Goal: Task Accomplishment & Management: Manage account settings

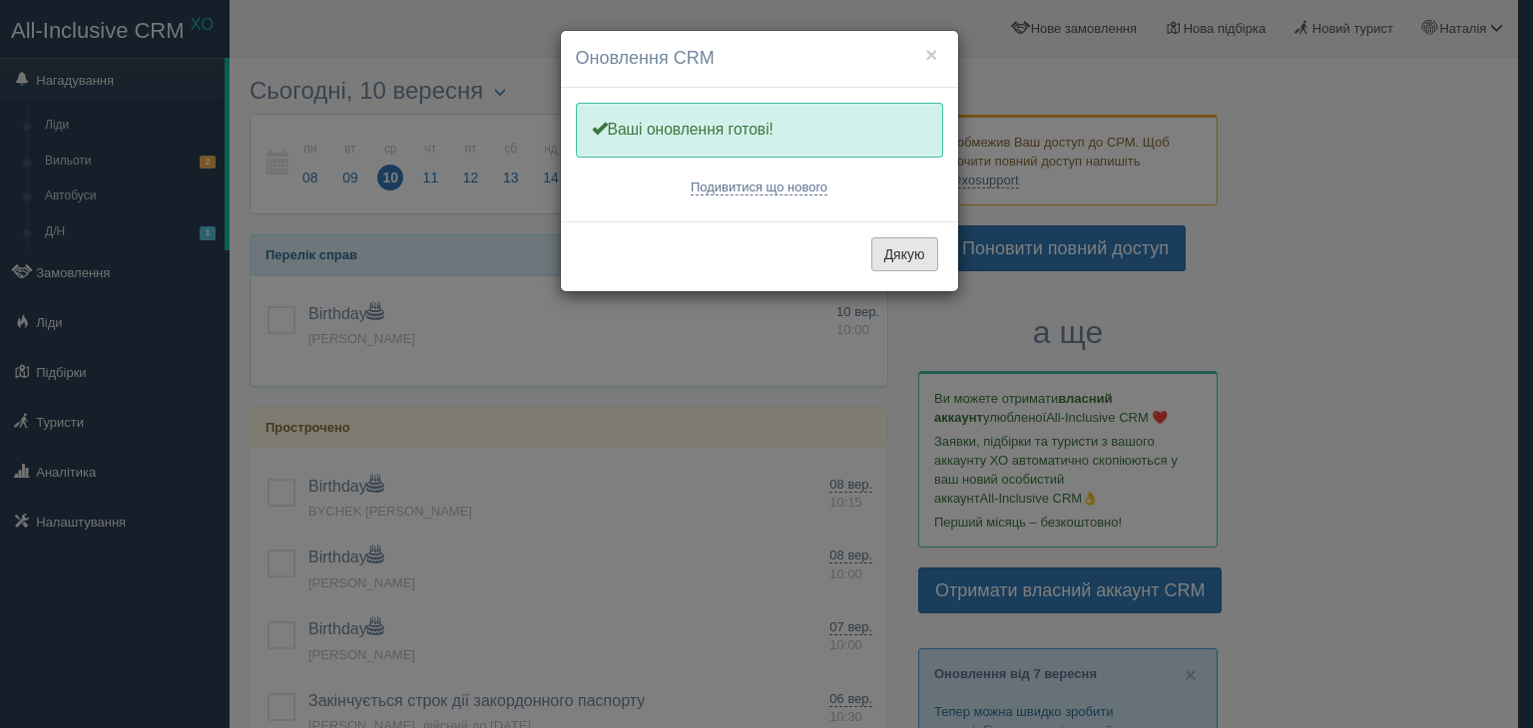
click at [920, 261] on button "Дякую" at bounding box center [904, 255] width 67 height 34
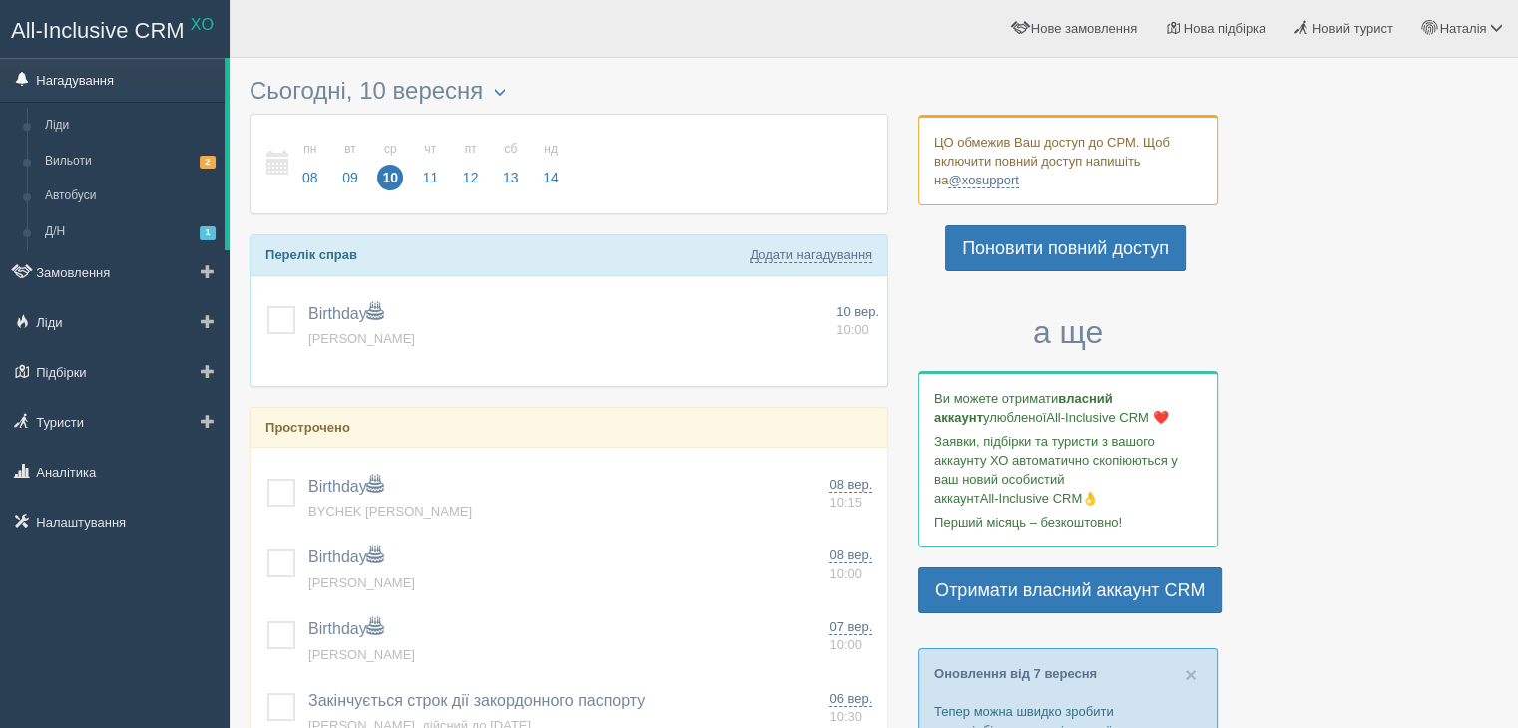
click at [71, 83] on link "Нагадування" at bounding box center [112, 80] width 225 height 44
click at [70, 276] on link "Замовлення" at bounding box center [115, 272] width 230 height 44
click at [80, 272] on link "Замовлення" at bounding box center [115, 272] width 230 height 44
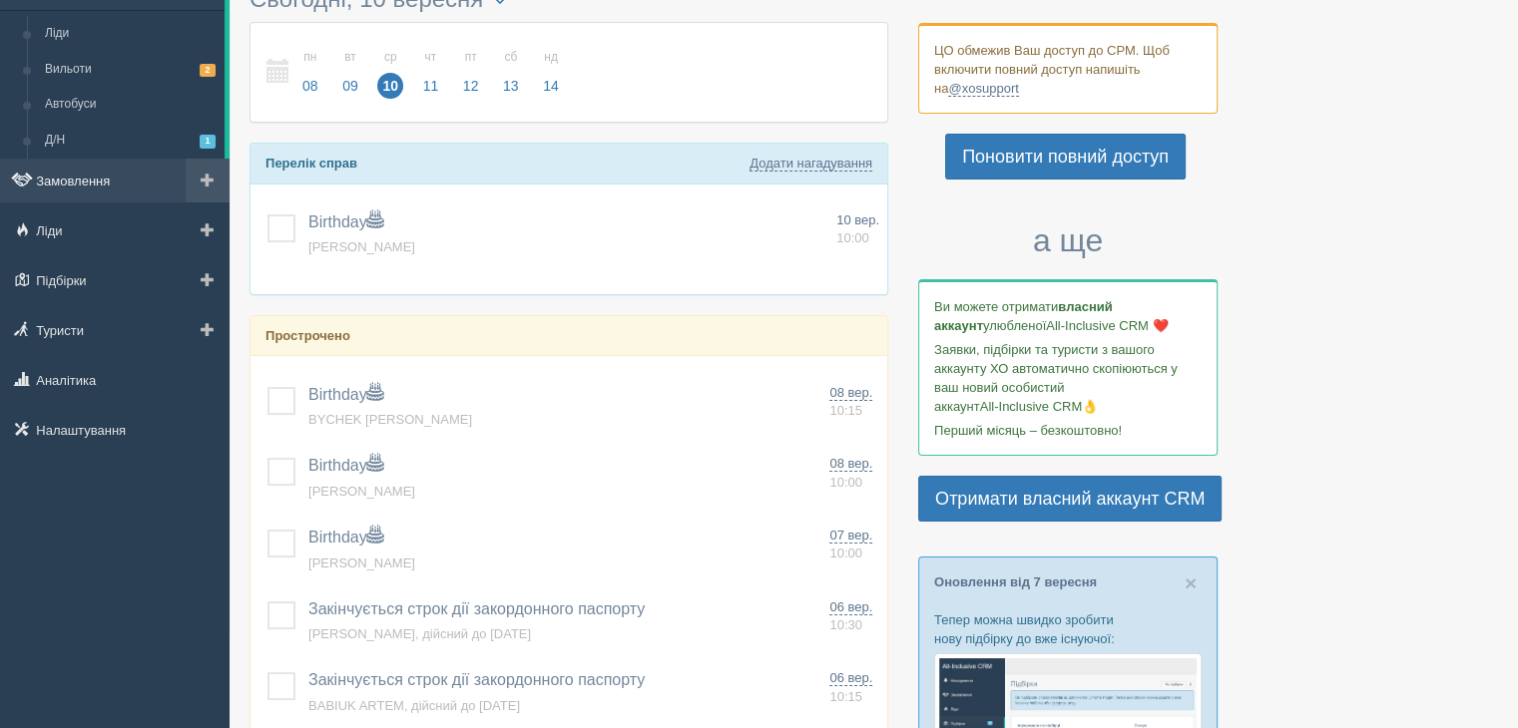
scroll to position [200, 0]
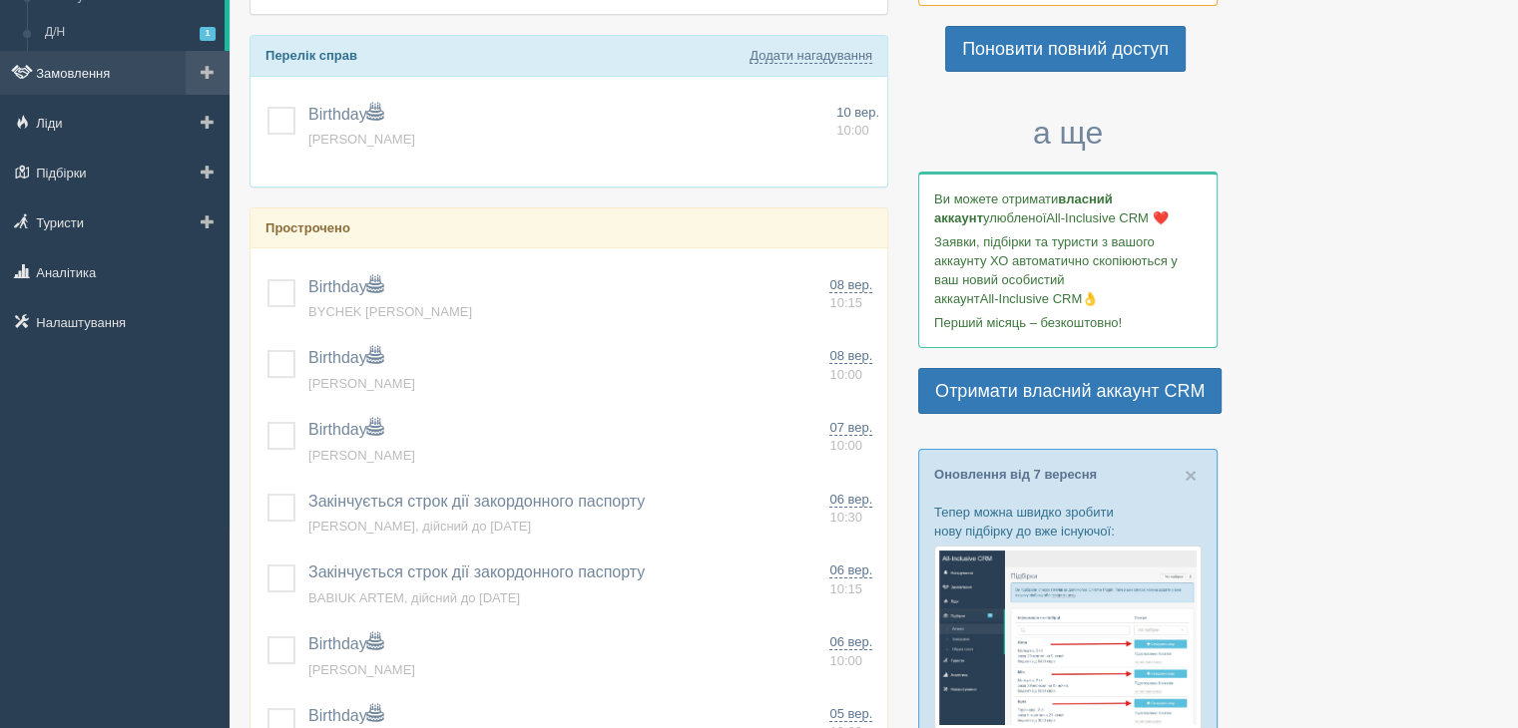
click at [95, 75] on link "Замовлення" at bounding box center [115, 73] width 230 height 44
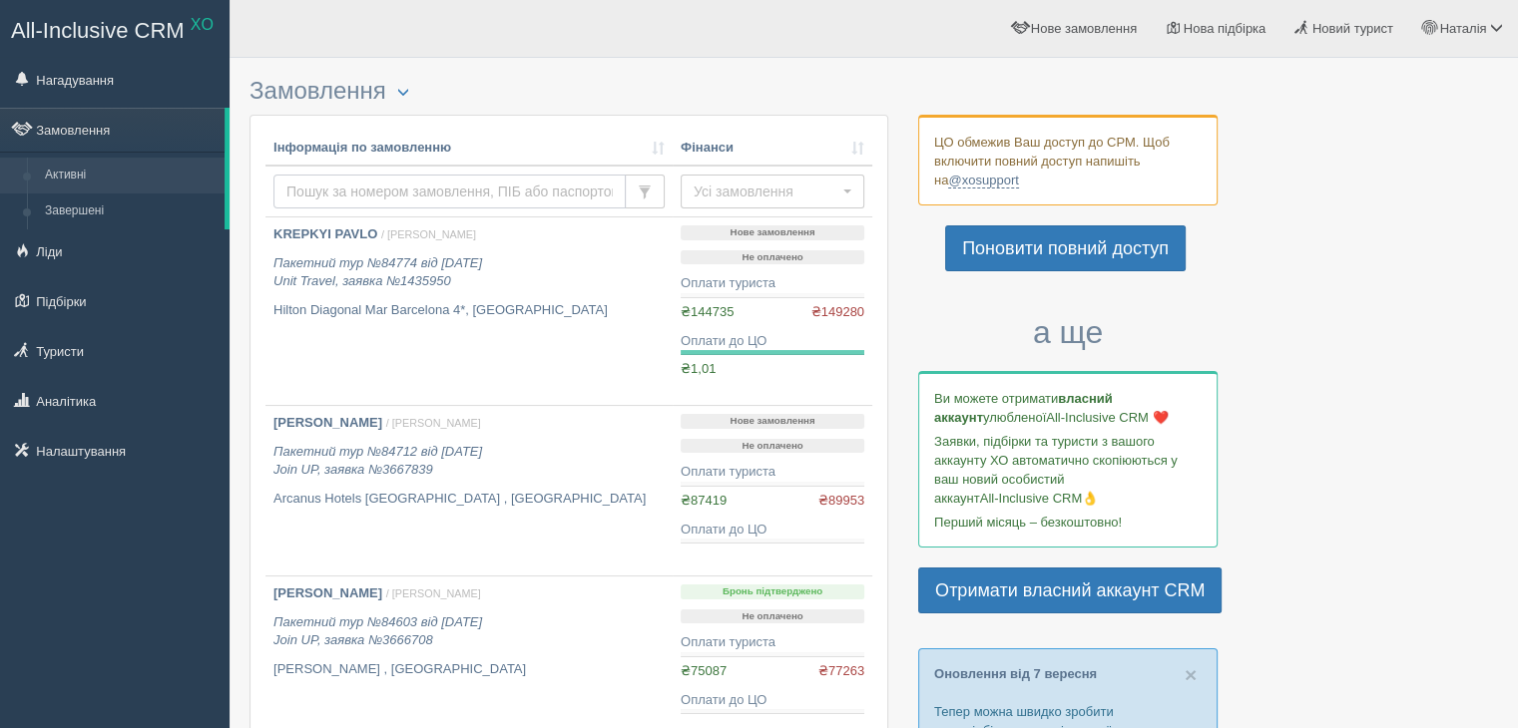
click at [408, 183] on input "text" at bounding box center [449, 192] width 352 height 34
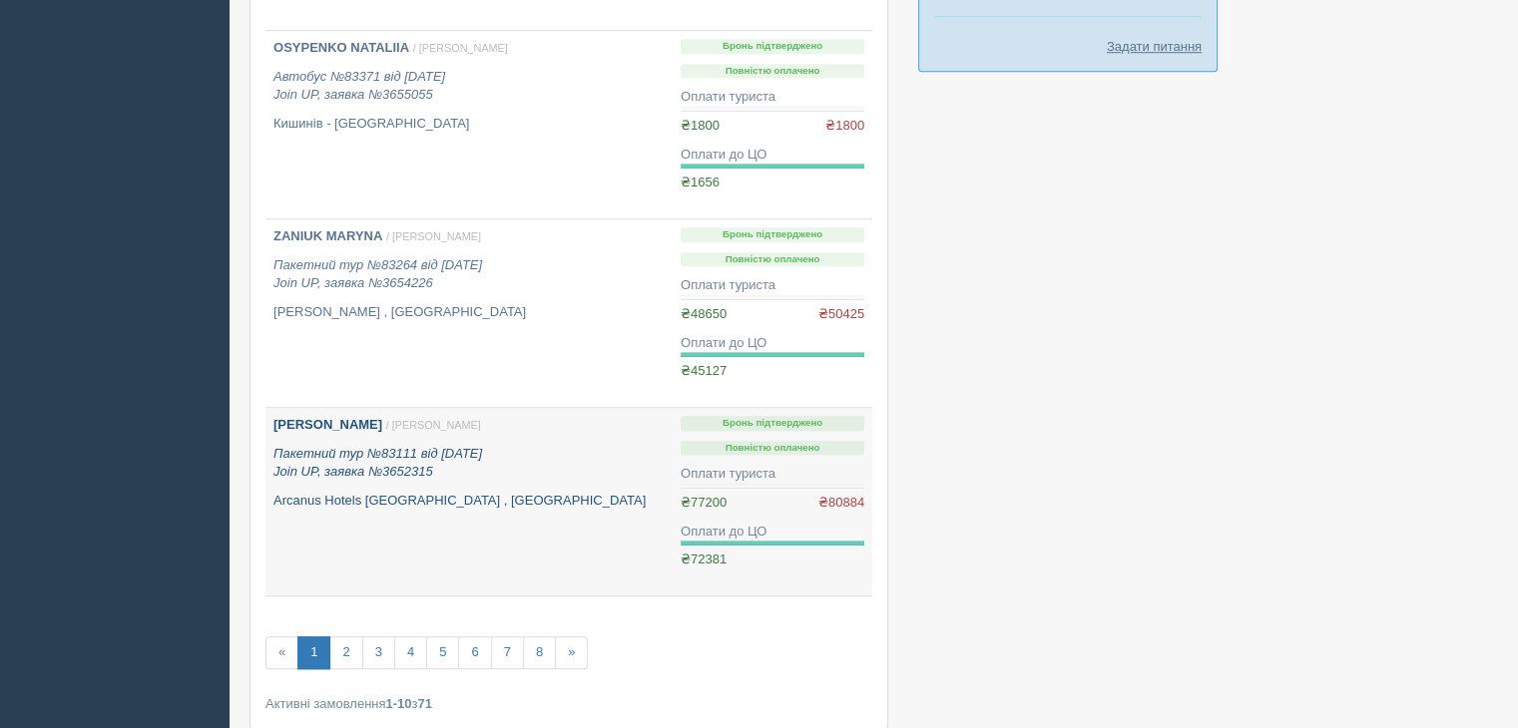
scroll to position [1561, 0]
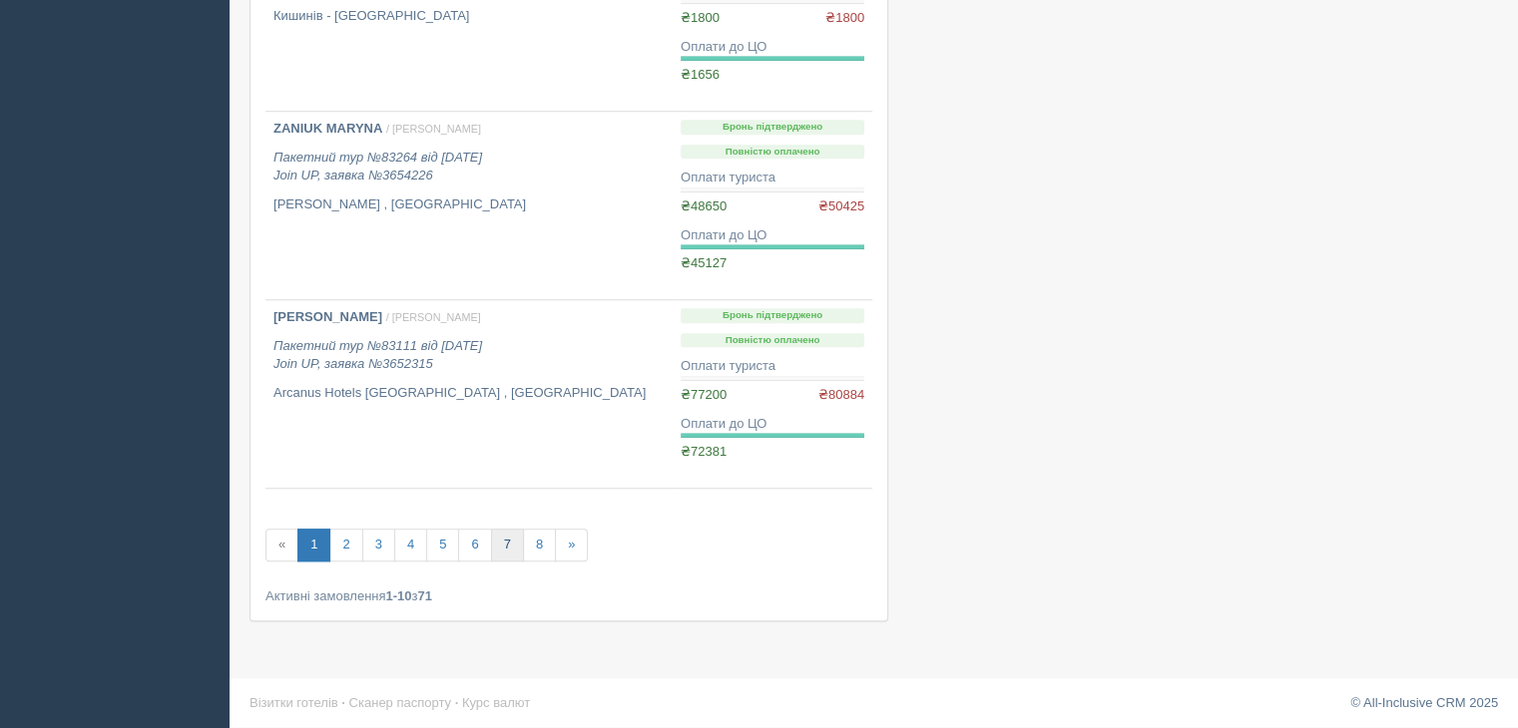
type input "lil"
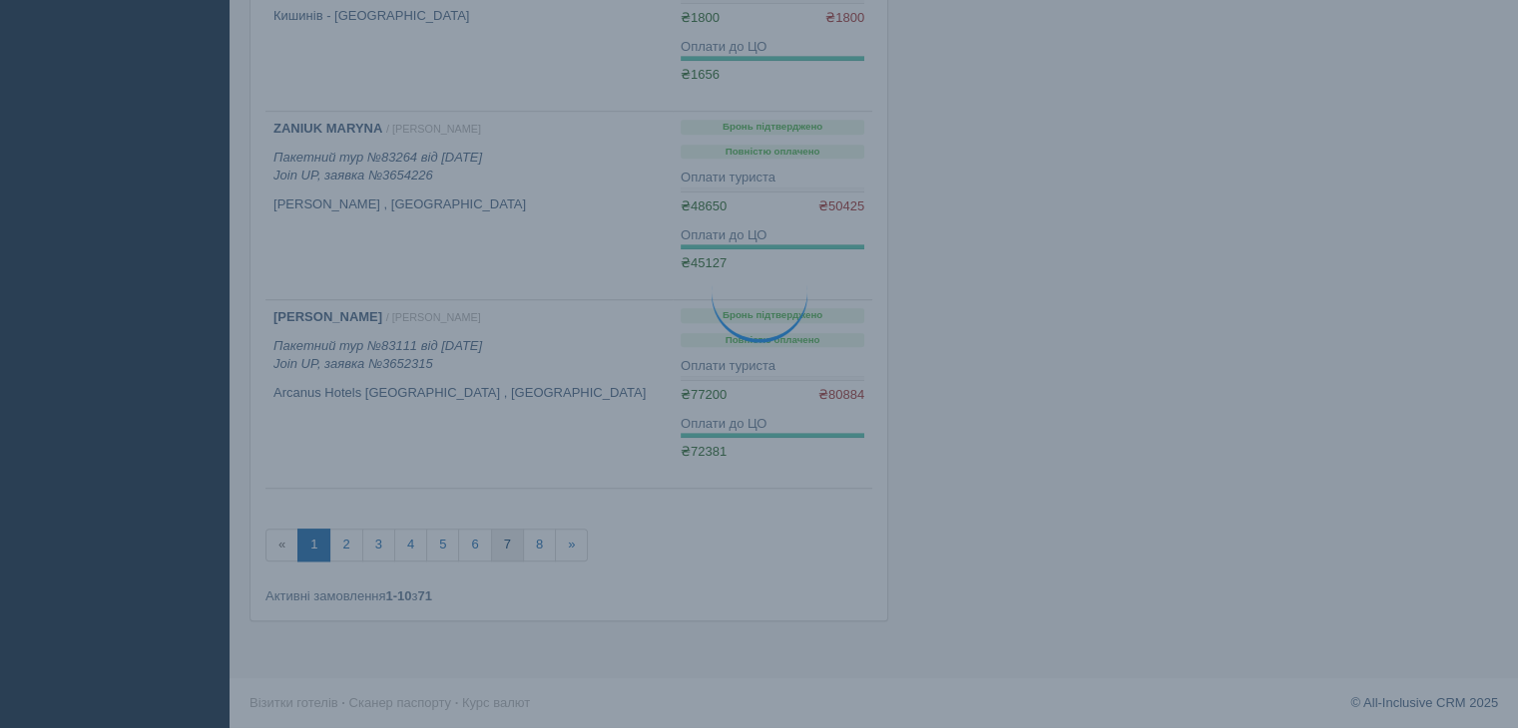
click at [503, 543] on link "7" at bounding box center [507, 545] width 33 height 33
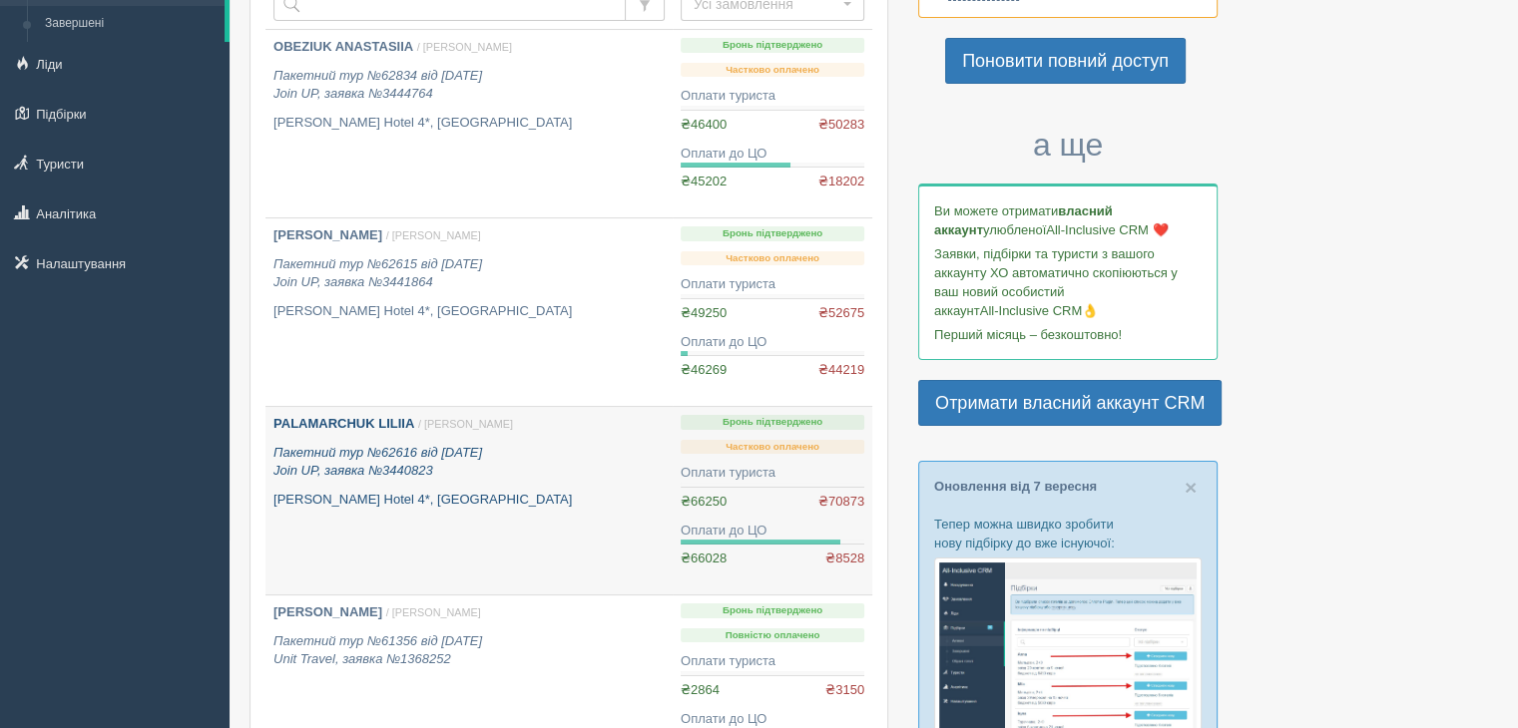
scroll to position [200, 0]
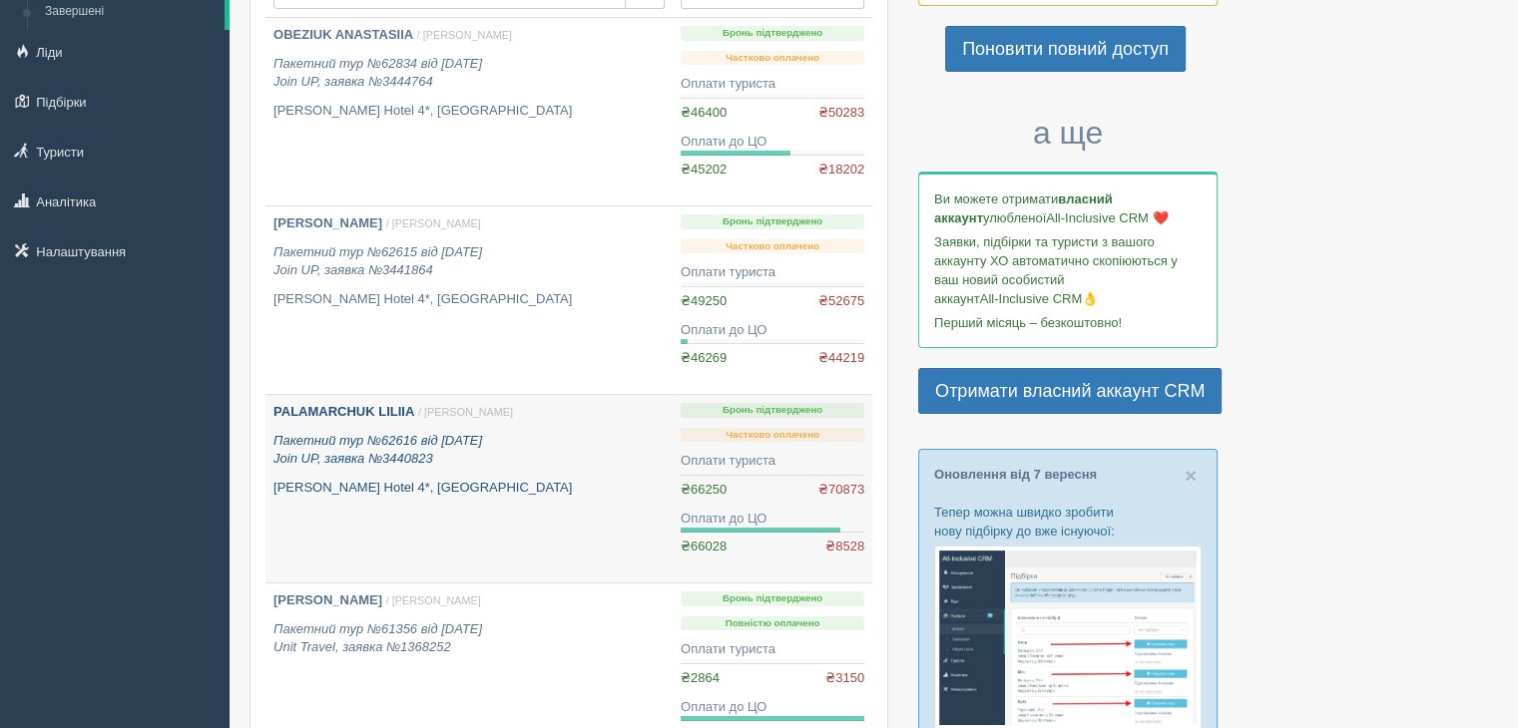
click at [449, 489] on p "[PERSON_NAME] Hotel 4*, [GEOGRAPHIC_DATA]" at bounding box center [468, 488] width 391 height 19
click at [536, 453] on p "Пакетний тур №62616 від [DATE] Join UP, заявка №3440823" at bounding box center [468, 450] width 391 height 37
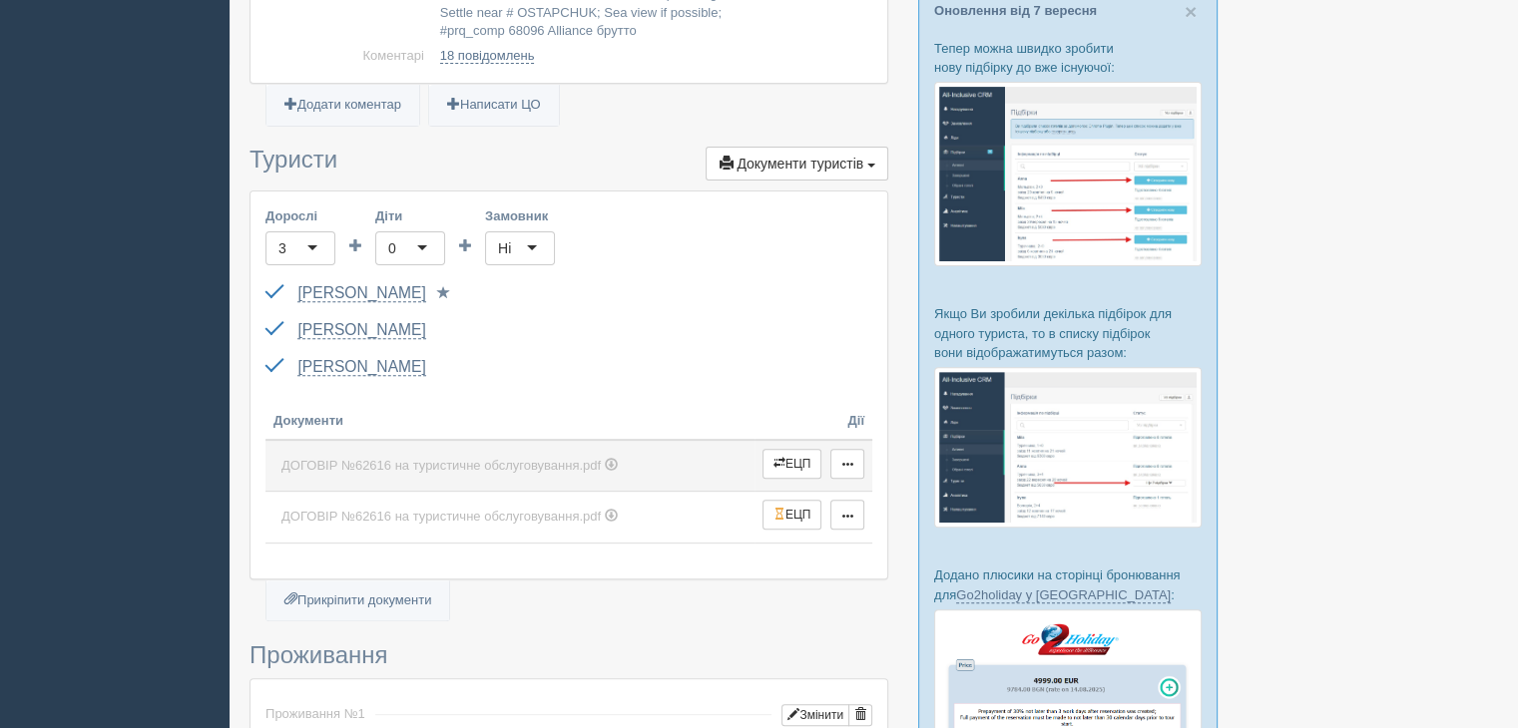
scroll to position [699, 0]
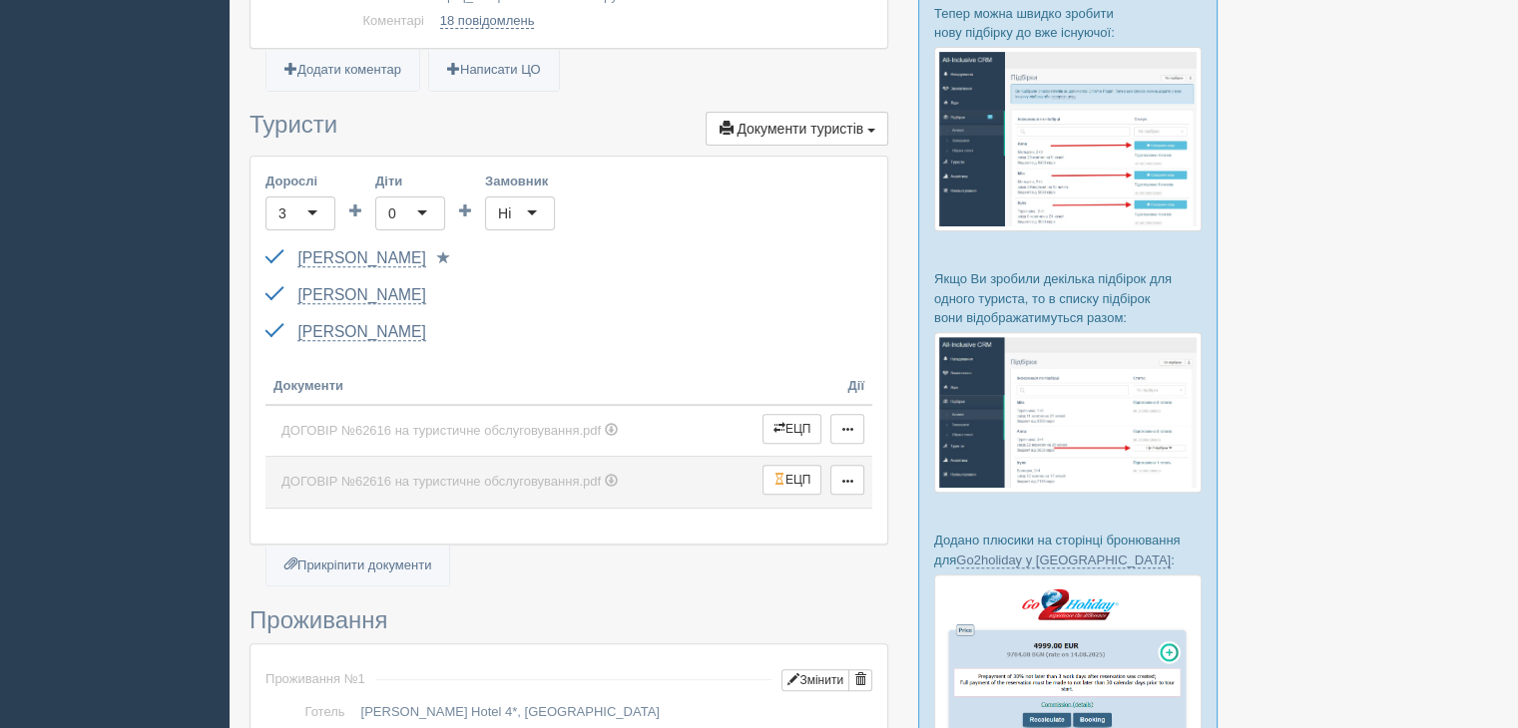
click at [640, 465] on link "ДОГОВІР №62616 на туристичне обслуговування.pdf" at bounding box center [509, 482] width 473 height 35
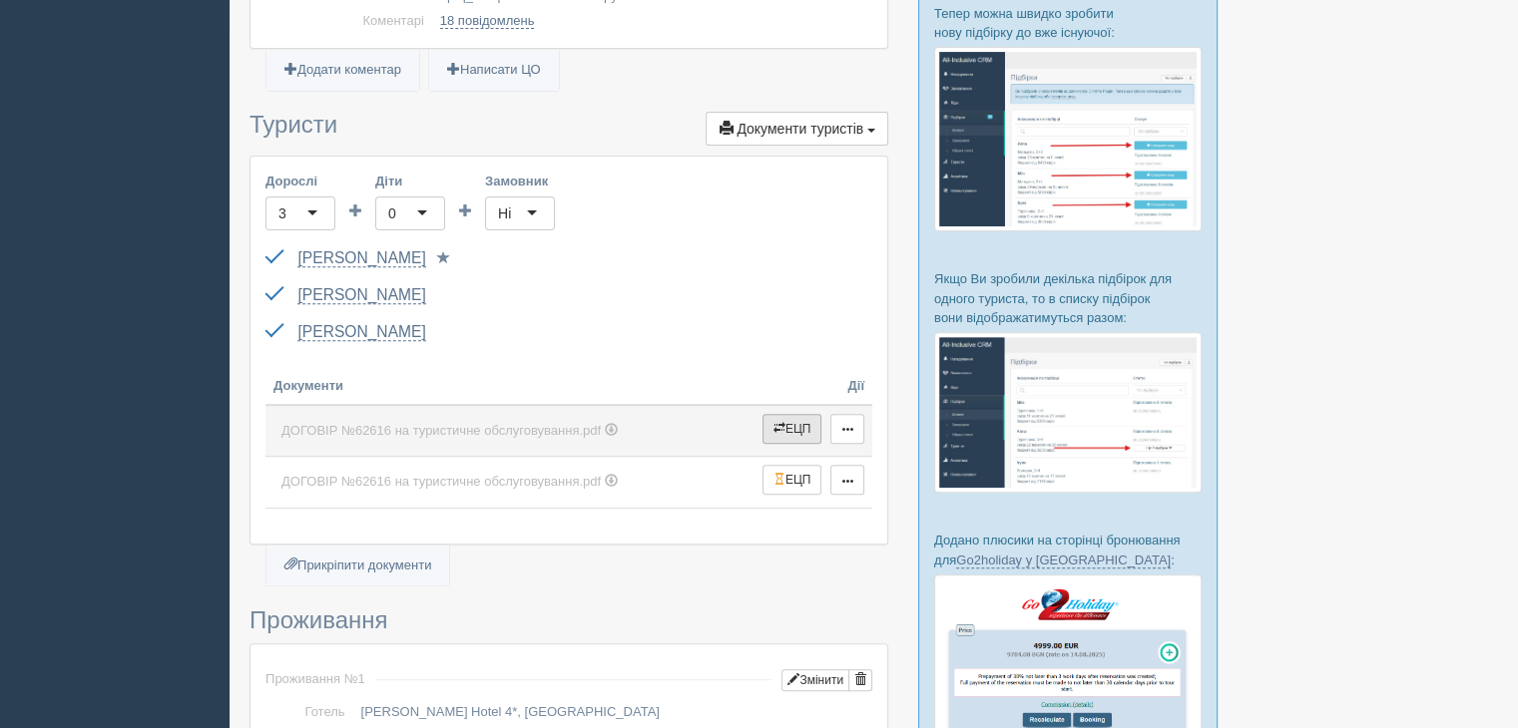
click at [784, 414] on button "ЕЦП" at bounding box center [792, 429] width 60 height 30
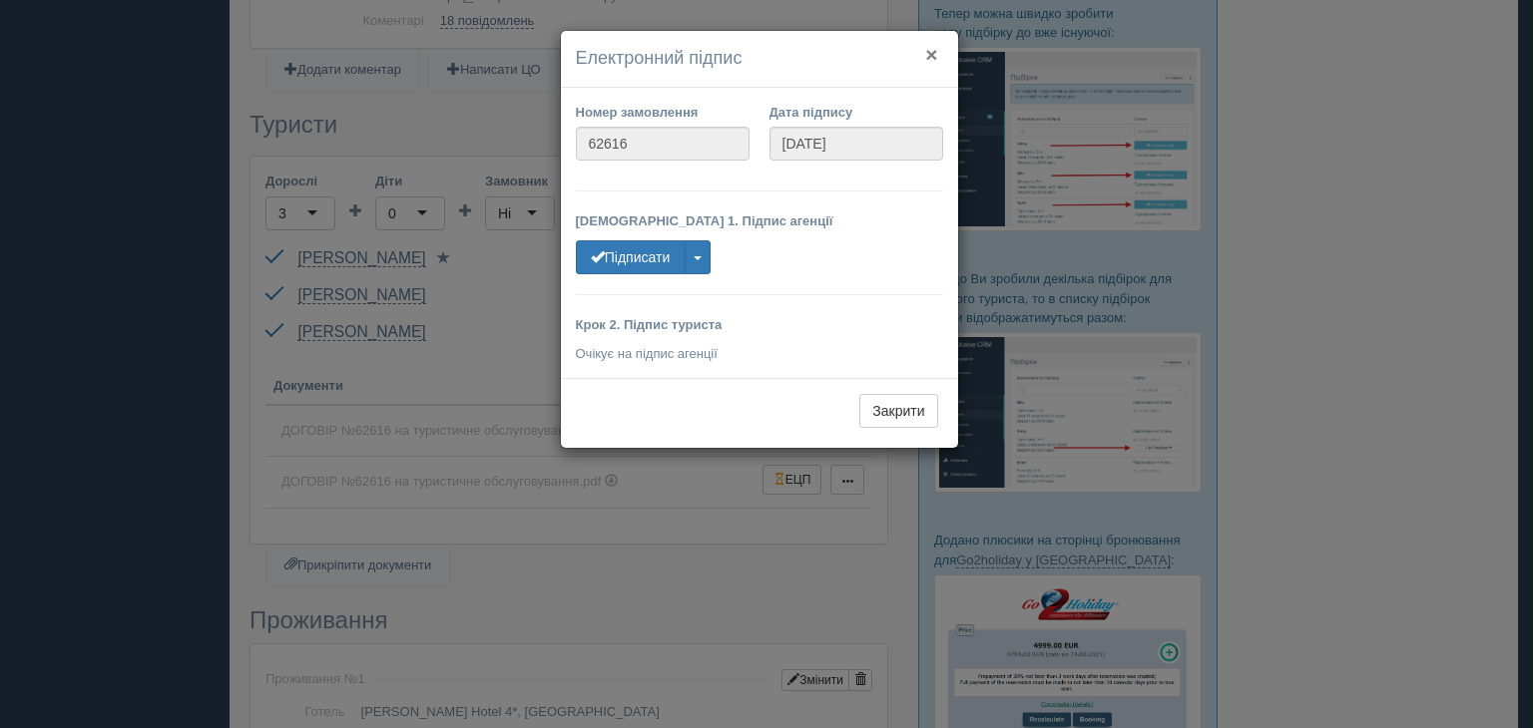
click at [934, 59] on button "×" at bounding box center [931, 54] width 12 height 21
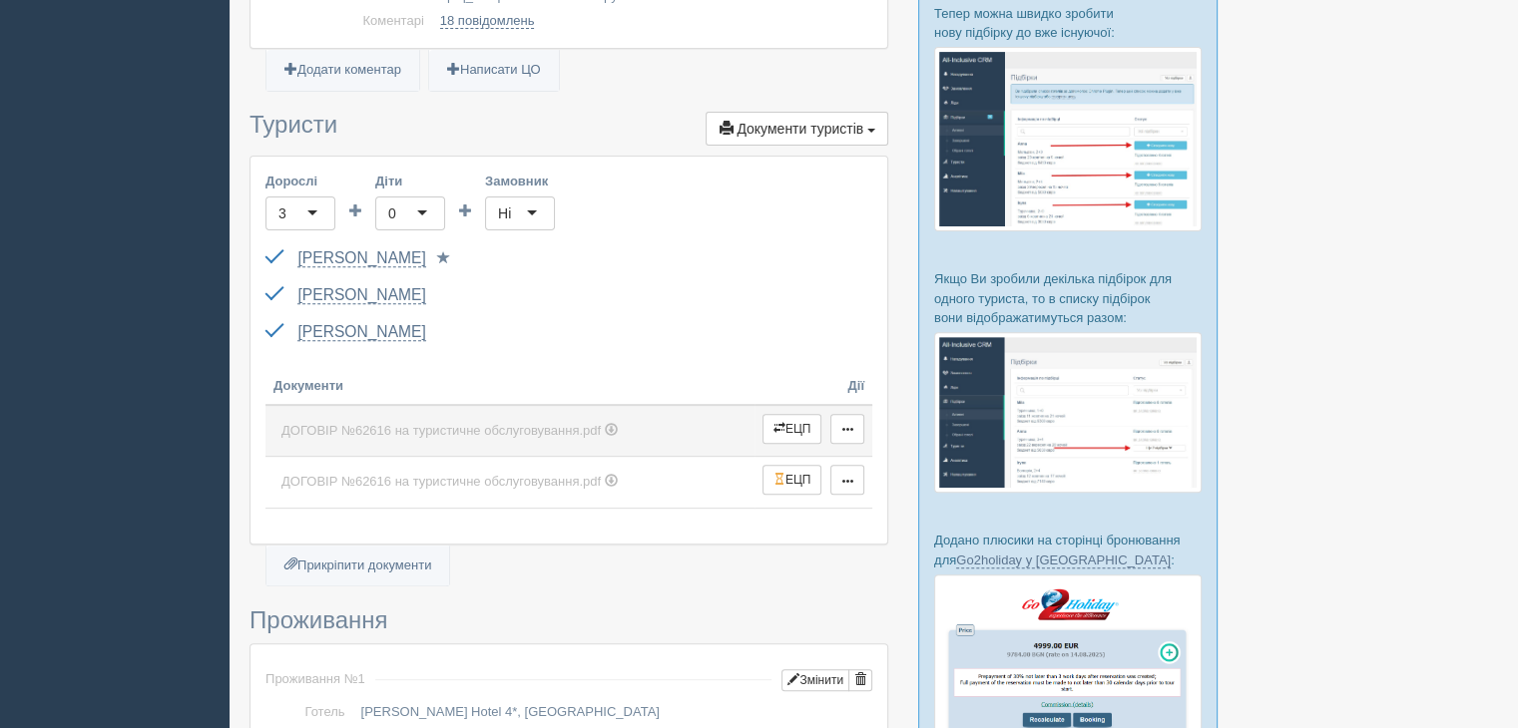
click at [455, 423] on span "ДОГОВІР №62616 на туристичне обслуговування.pdf" at bounding box center [440, 430] width 319 height 15
click at [445, 423] on span "ДОГОВІР №62616 на туристичне обслуговування.pdf" at bounding box center [440, 430] width 319 height 15
